Goal: Task Accomplishment & Management: Manage account settings

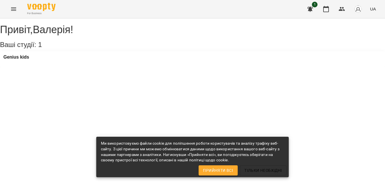
click at [14, 7] on icon "Menu" at bounding box center [13, 9] width 7 height 7
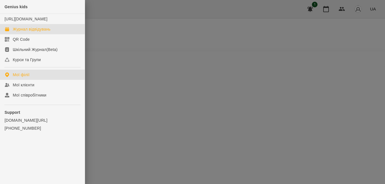
click at [37, 32] on div "Журнал відвідувань" at bounding box center [32, 29] width 38 height 6
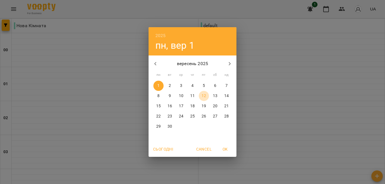
click at [202, 96] on p "12" at bounding box center [204, 96] width 5 height 6
type input "**********"
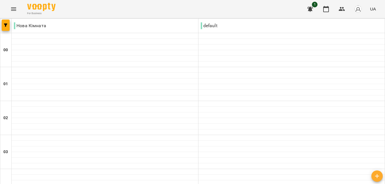
scroll to position [624, 0]
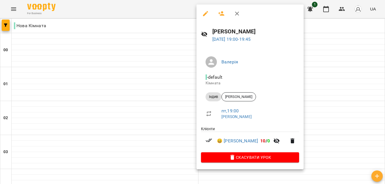
click at [98, 73] on div at bounding box center [192, 92] width 385 height 184
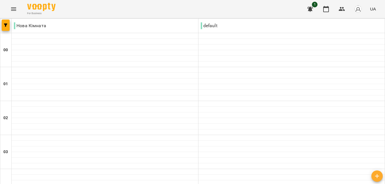
click at [14, 10] on icon "Menu" at bounding box center [13, 9] width 7 height 7
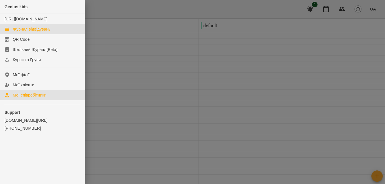
click at [30, 98] on div "Мої співробітники" at bounding box center [30, 95] width 34 height 6
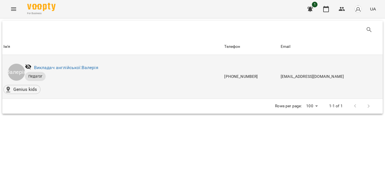
click at [75, 73] on p "Педагог" at bounding box center [121, 76] width 192 height 9
click at [107, 71] on div "Викладач англійської: [PERSON_NAME]" at bounding box center [121, 67] width 195 height 11
click at [80, 69] on link "Викладач англійської: [PERSON_NAME]" at bounding box center [66, 67] width 64 height 5
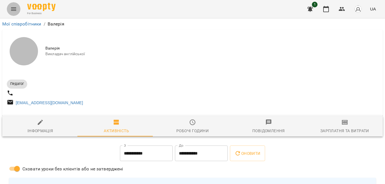
click at [13, 7] on icon "Menu" at bounding box center [13, 9] width 7 height 7
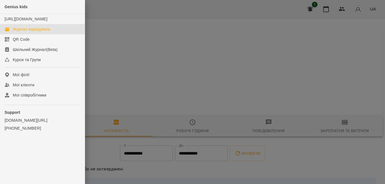
click at [37, 32] on div "Журнал відвідувань" at bounding box center [32, 29] width 38 height 6
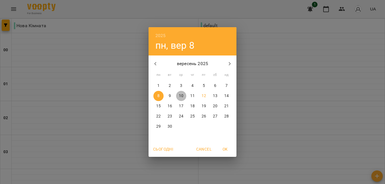
click at [180, 96] on p "10" at bounding box center [181, 96] width 5 height 6
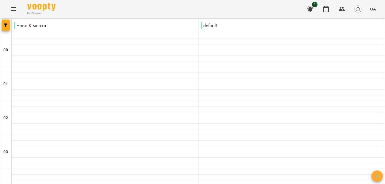
scroll to position [584, 0]
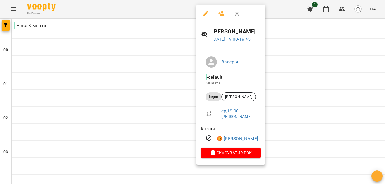
click at [203, 33] on icon at bounding box center [204, 34] width 6 height 5
click at [295, 48] on div at bounding box center [192, 92] width 385 height 184
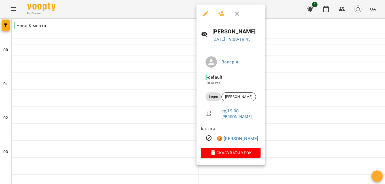
click at [272, 111] on div at bounding box center [192, 92] width 385 height 184
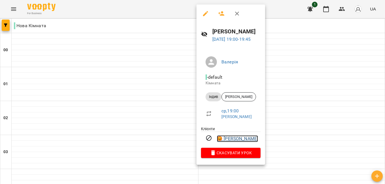
click at [230, 141] on link "😡 [PERSON_NAME]" at bounding box center [237, 139] width 41 height 7
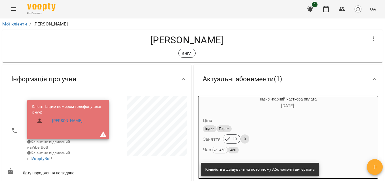
click at [122, 82] on div "Інформація про учня" at bounding box center [92, 79] width 170 height 18
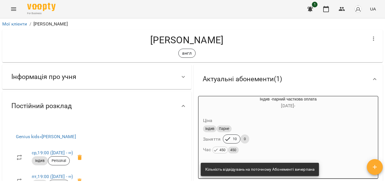
click at [122, 82] on div "Інформація про учня" at bounding box center [92, 77] width 170 height 18
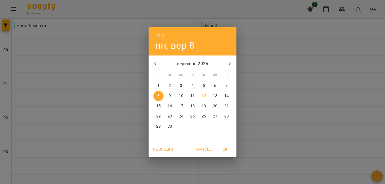
click at [224, 87] on span "7" at bounding box center [226, 86] width 10 height 6
type input "**********"
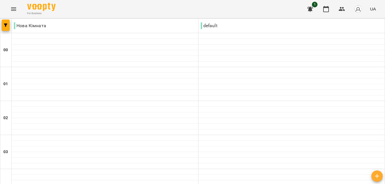
scroll to position [397, 0]
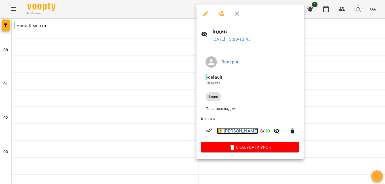
click at [239, 133] on link "😀 [PERSON_NAME]" at bounding box center [237, 131] width 41 height 7
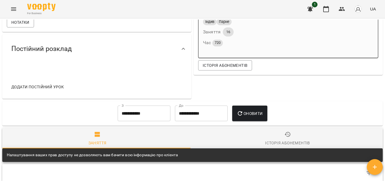
scroll to position [170, 0]
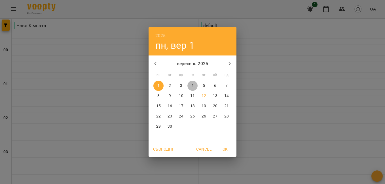
click at [191, 84] on span "4" at bounding box center [192, 86] width 10 height 6
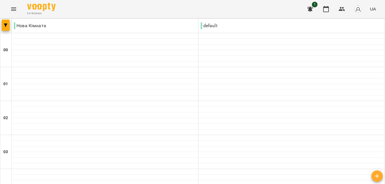
scroll to position [567, 0]
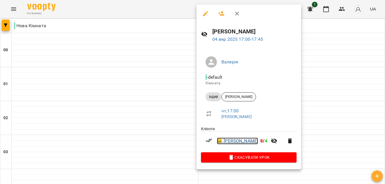
click at [240, 141] on link "😀 [PERSON_NAME]" at bounding box center [237, 141] width 41 height 7
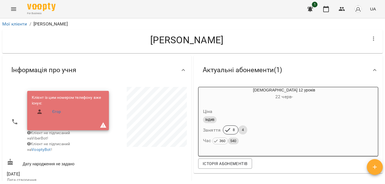
click at [308, 10] on icon "button" at bounding box center [310, 9] width 7 height 7
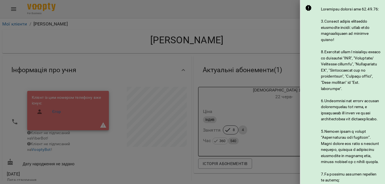
click at [252, 31] on div at bounding box center [192, 92] width 385 height 184
